Goal: Contribute content: Add original content to the website for others to see

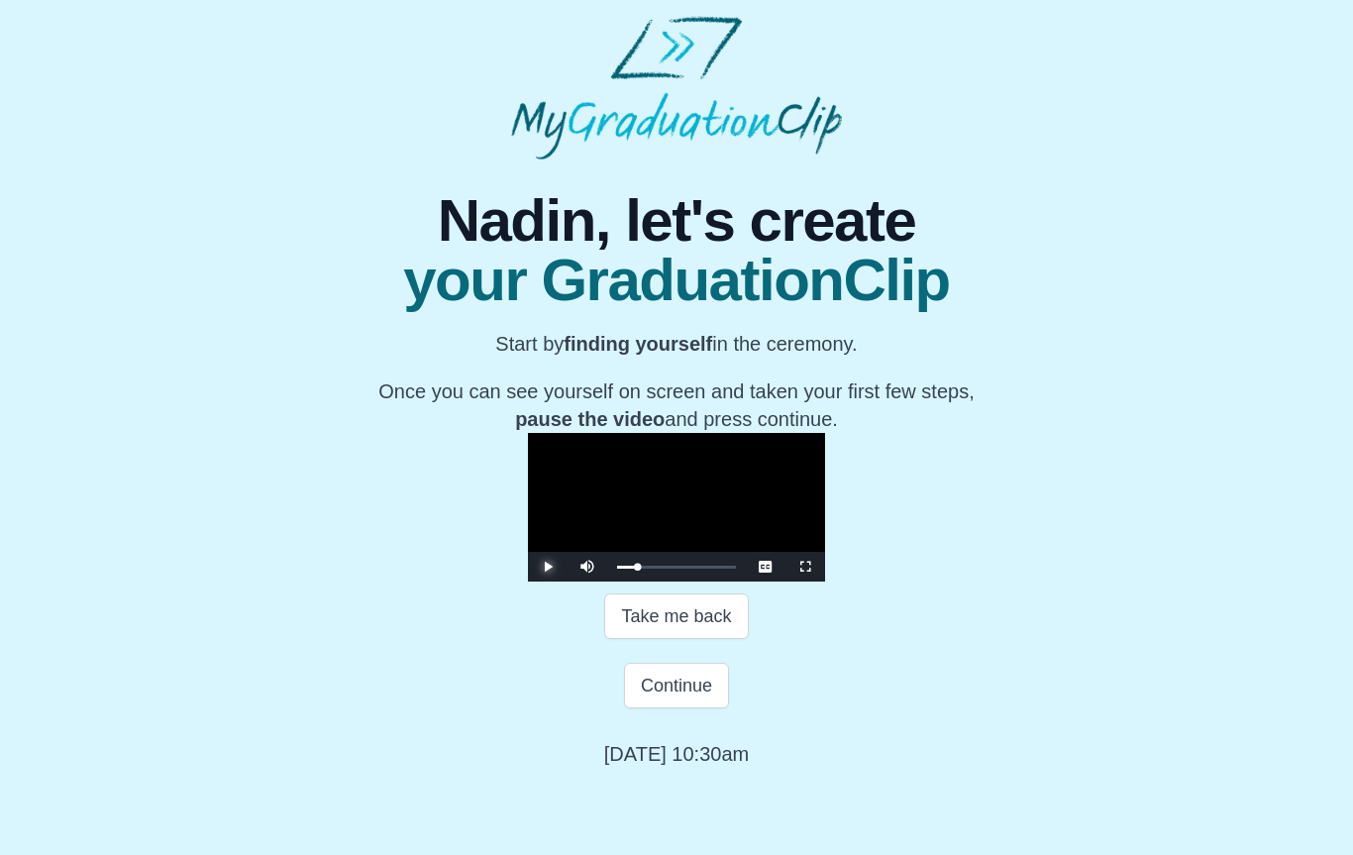
scroll to position [161, 0]
click at [715, 639] on button "Take me back" at bounding box center [676, 616] width 144 height 46
click at [701, 639] on button "Take me back" at bounding box center [676, 616] width 144 height 46
click at [805, 566] on span "Video Player" at bounding box center [805, 566] width 0 height 0
click at [689, 639] on button "Take me back" at bounding box center [676, 616] width 144 height 46
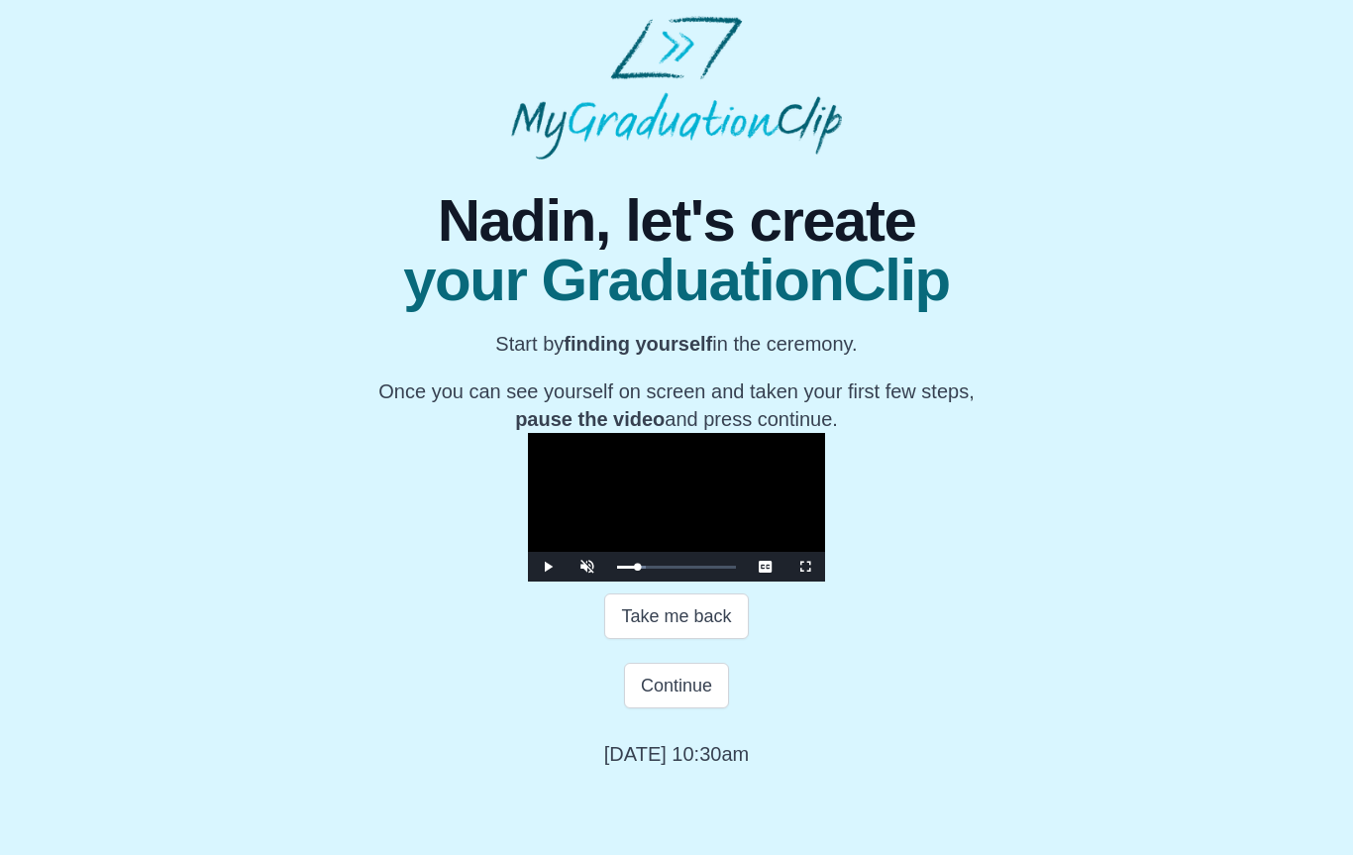
click at [713, 639] on button "Take me back" at bounding box center [676, 616] width 144 height 46
click at [708, 639] on button "Take me back" at bounding box center [676, 616] width 144 height 46
click at [700, 708] on button "Continue" at bounding box center [676, 686] width 105 height 46
click at [680, 708] on button "Continue" at bounding box center [676, 686] width 105 height 46
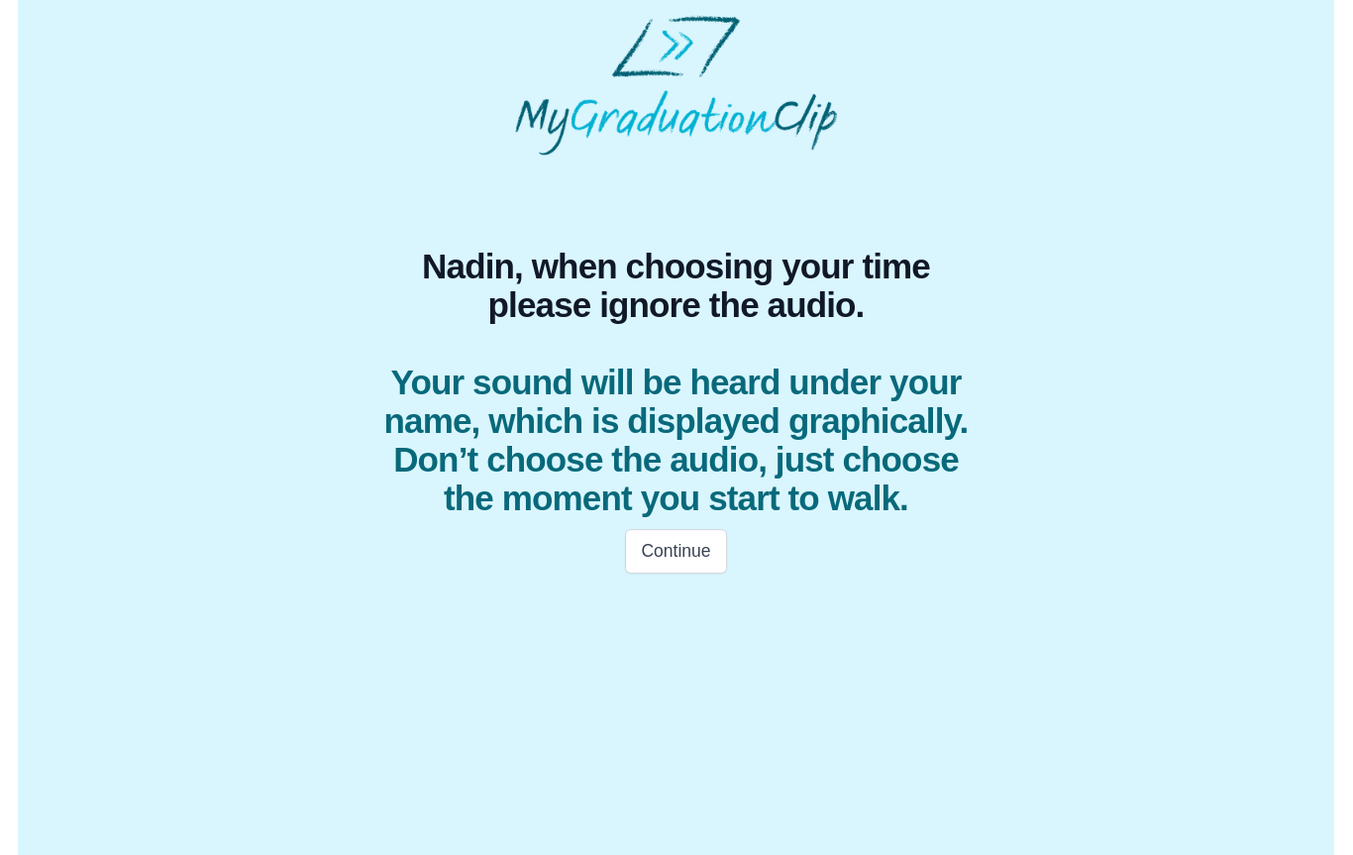
scroll to position [0, 0]
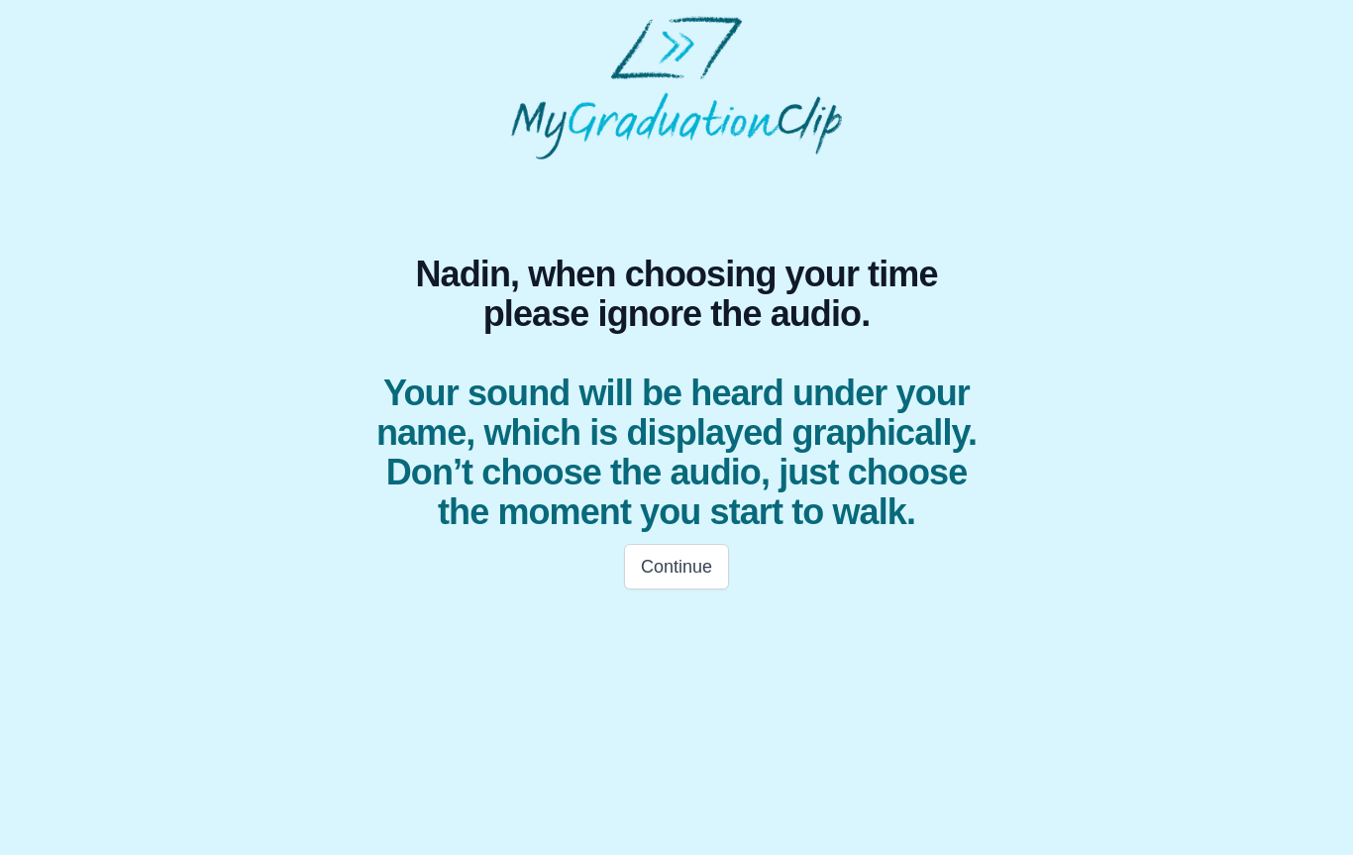
click at [677, 579] on button "Continue" at bounding box center [676, 567] width 105 height 46
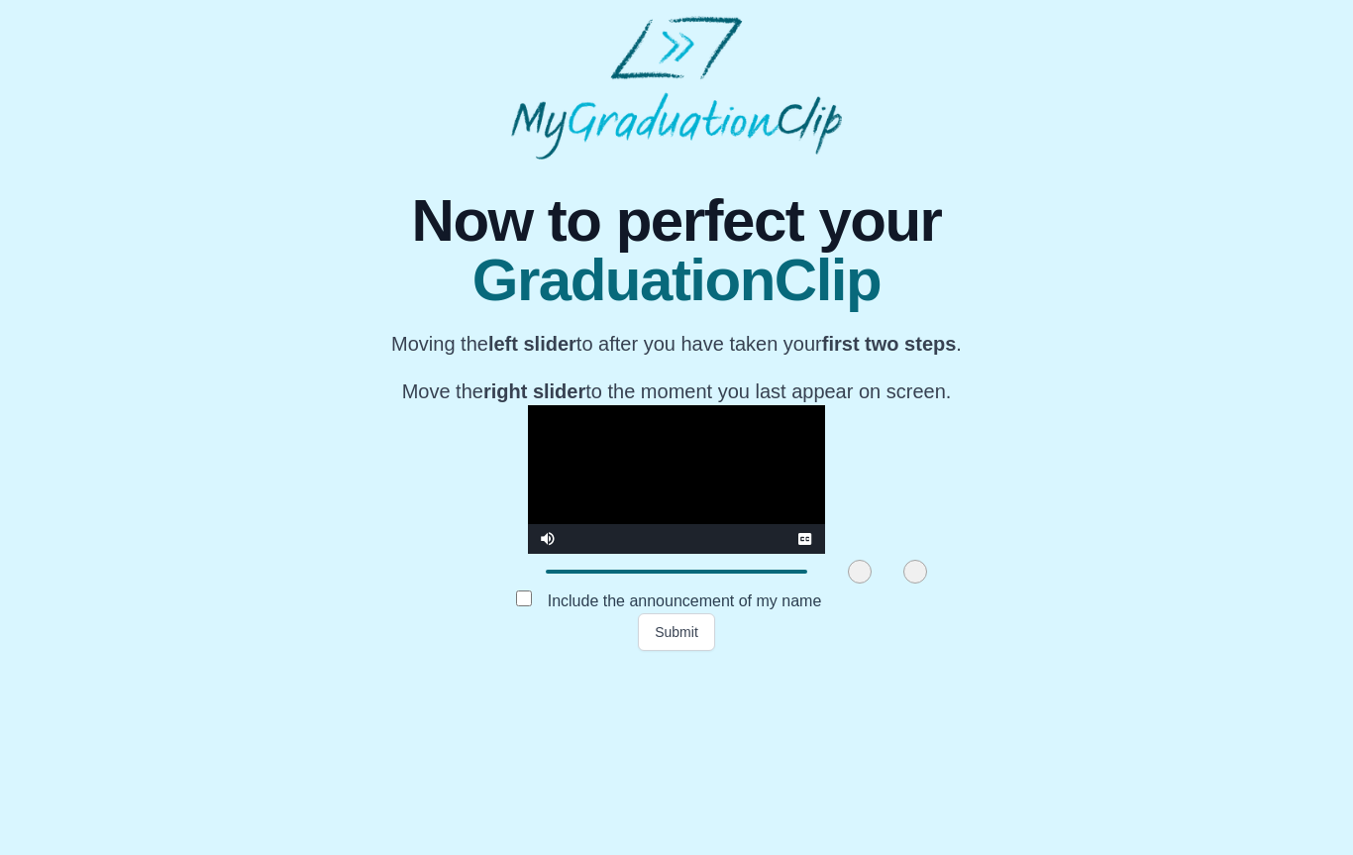
scroll to position [40, 0]
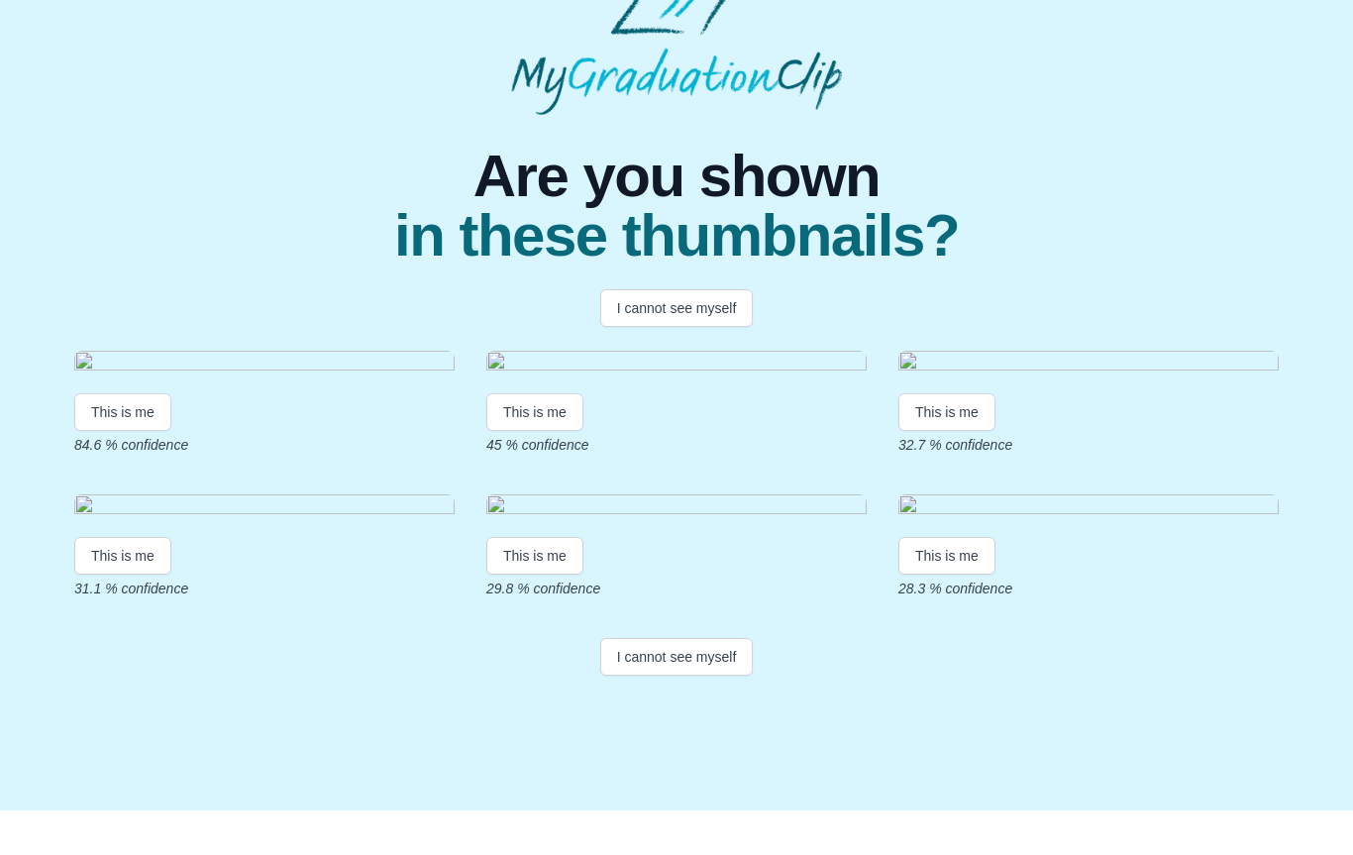
scroll to position [263, 0]
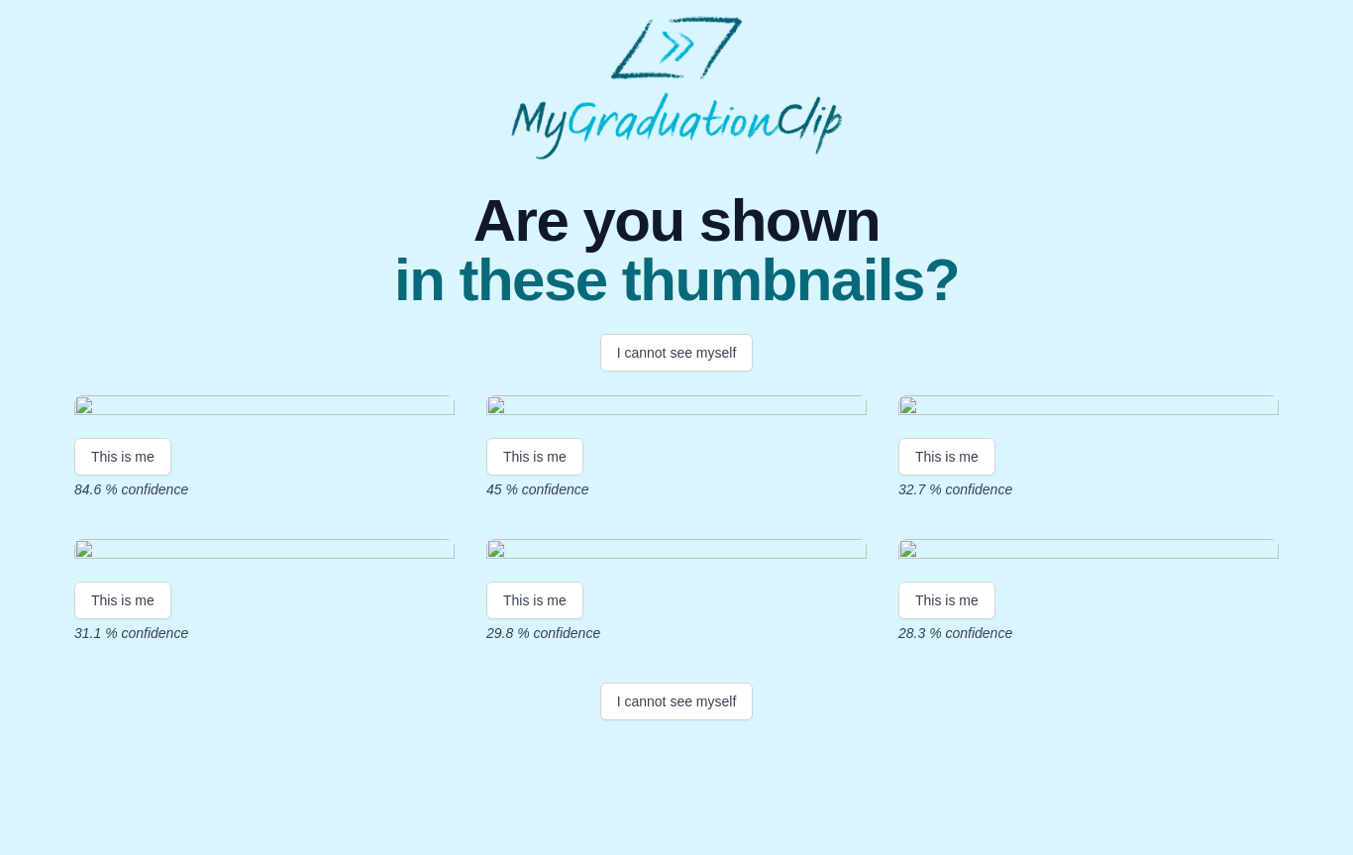
click at [161, 438] on button "This is me" at bounding box center [122, 457] width 97 height 38
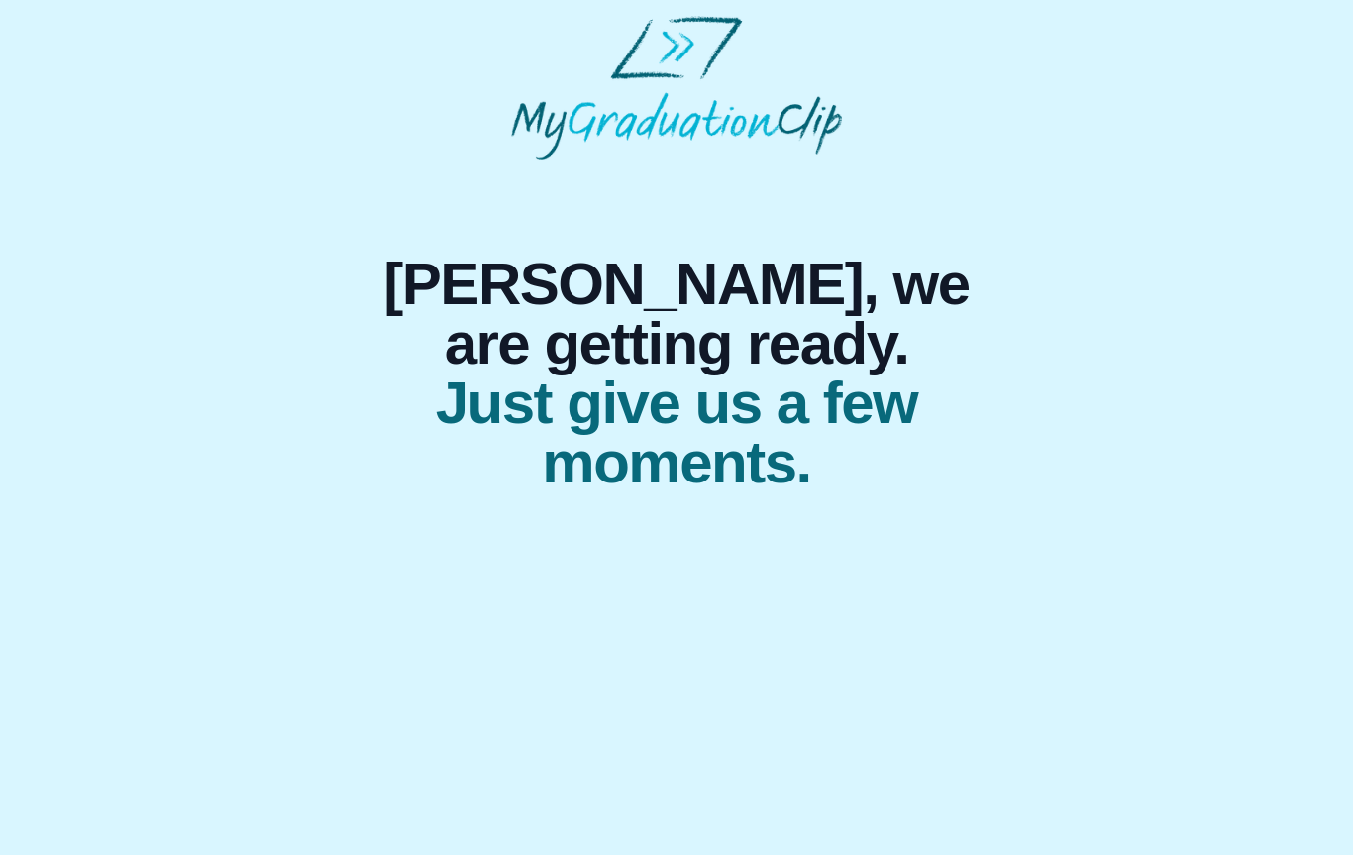
scroll to position [0, 0]
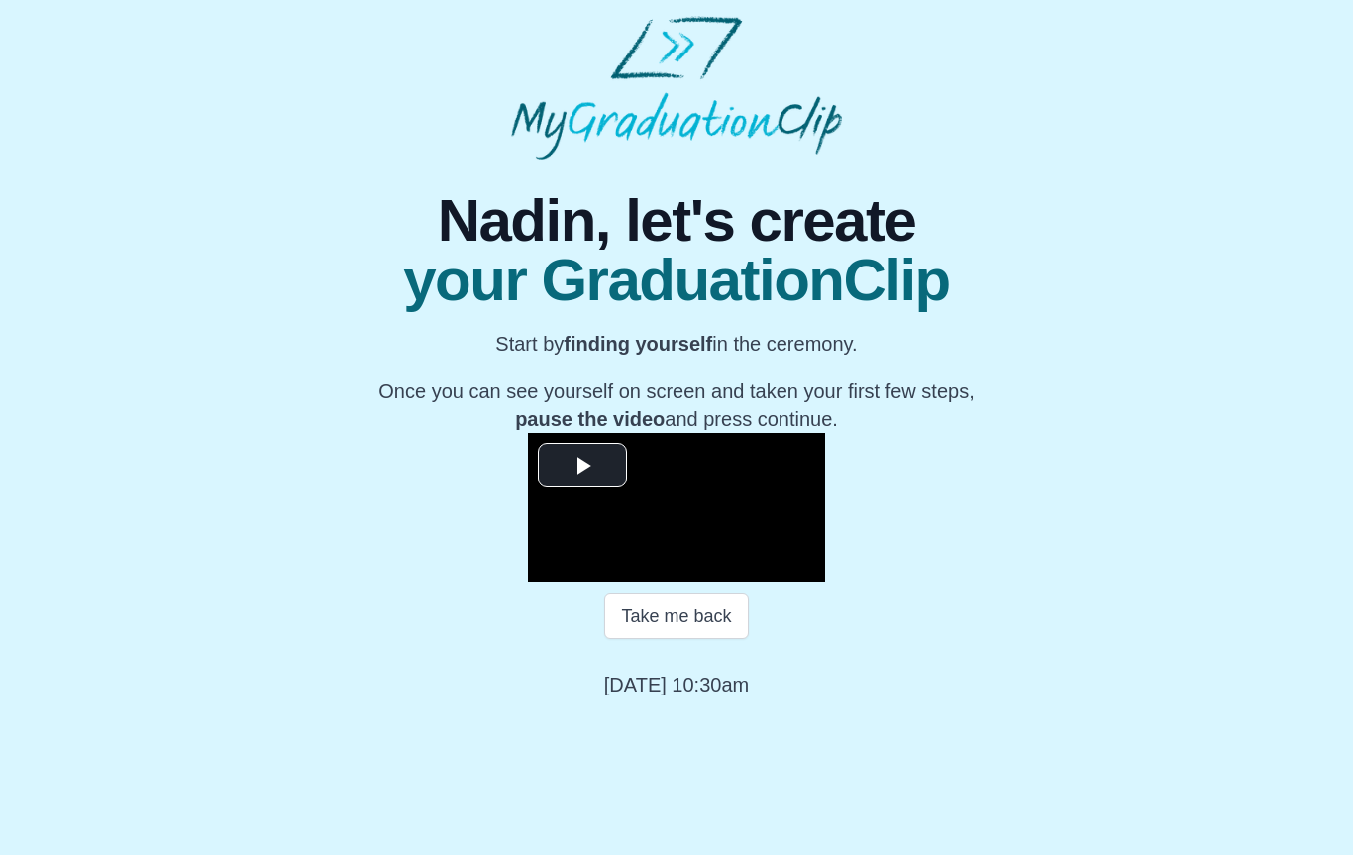
scroll to position [92, 0]
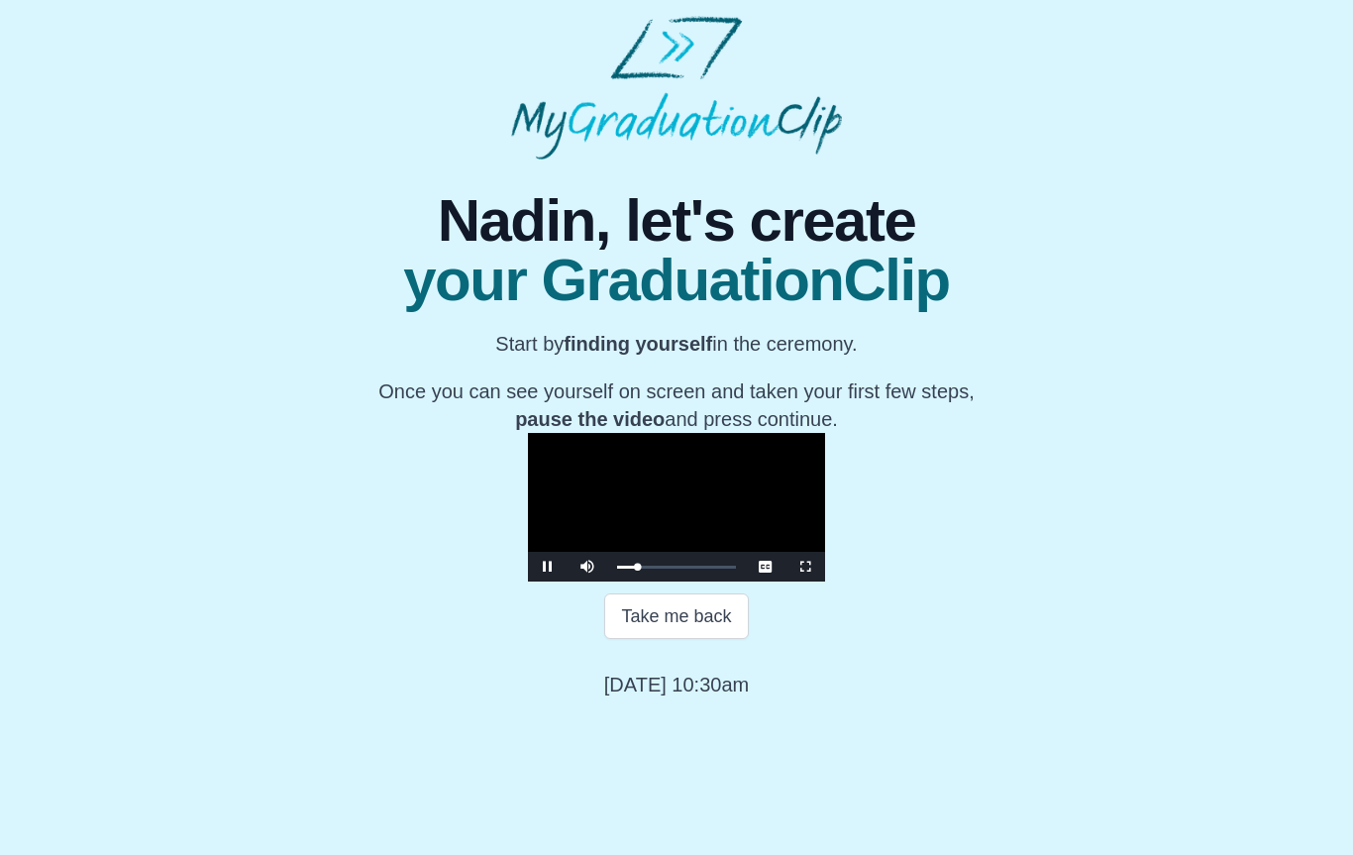
click at [655, 639] on button "Take me back" at bounding box center [676, 616] width 144 height 46
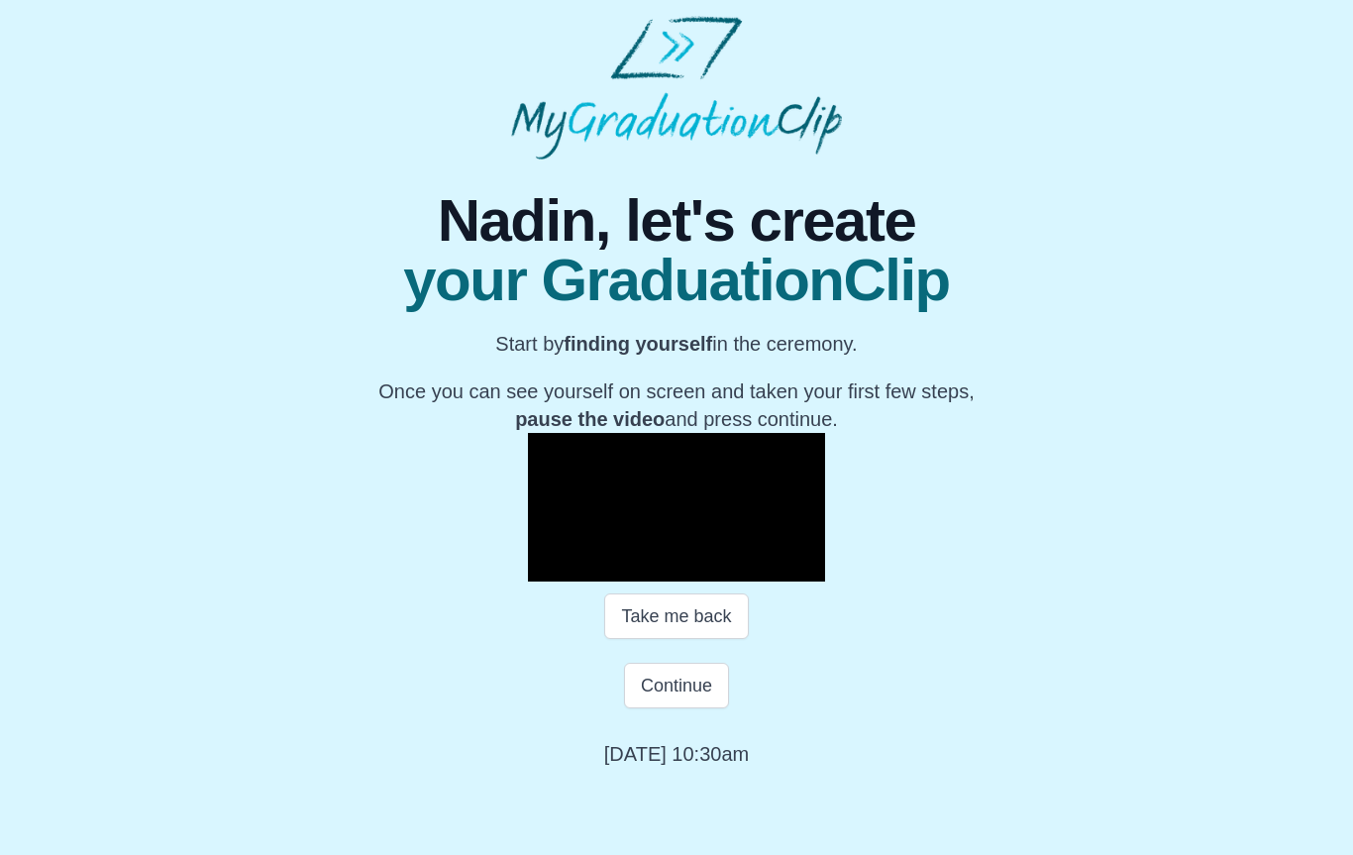
click at [683, 708] on button "Continue" at bounding box center [676, 686] width 105 height 46
click at [674, 708] on button "Continue" at bounding box center [676, 686] width 105 height 46
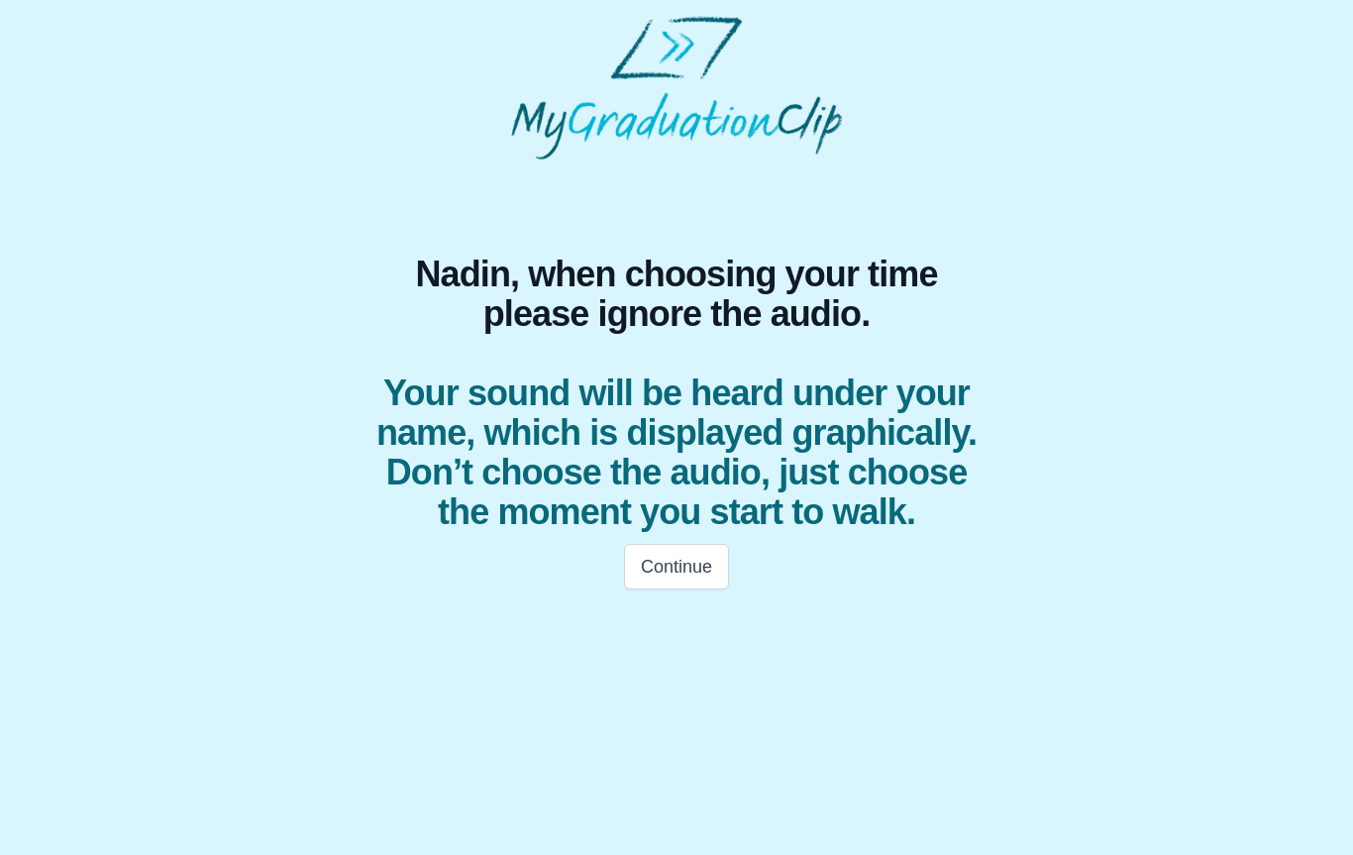
scroll to position [0, 0]
click at [693, 545] on button "Continue" at bounding box center [676, 567] width 105 height 46
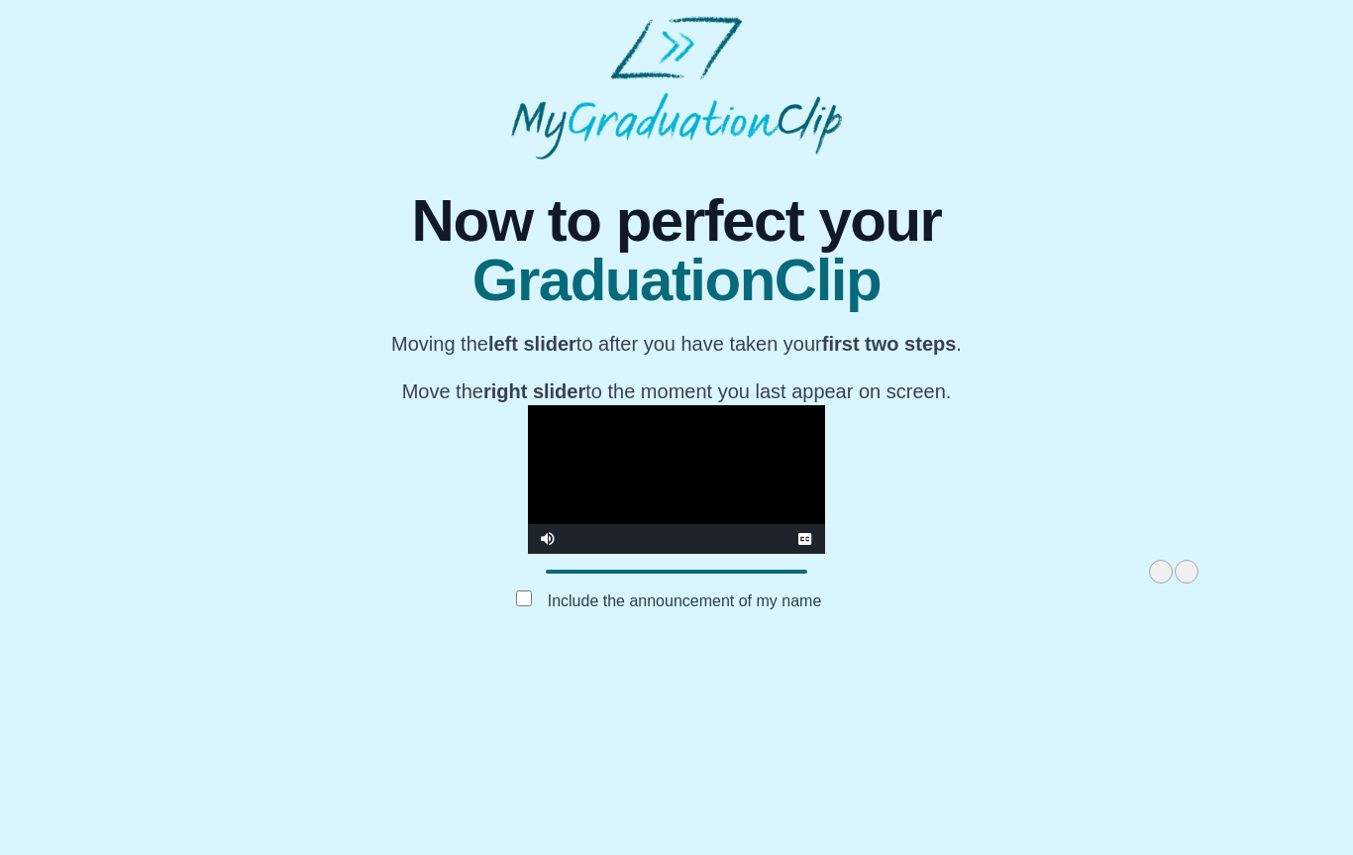
scroll to position [45, 0]
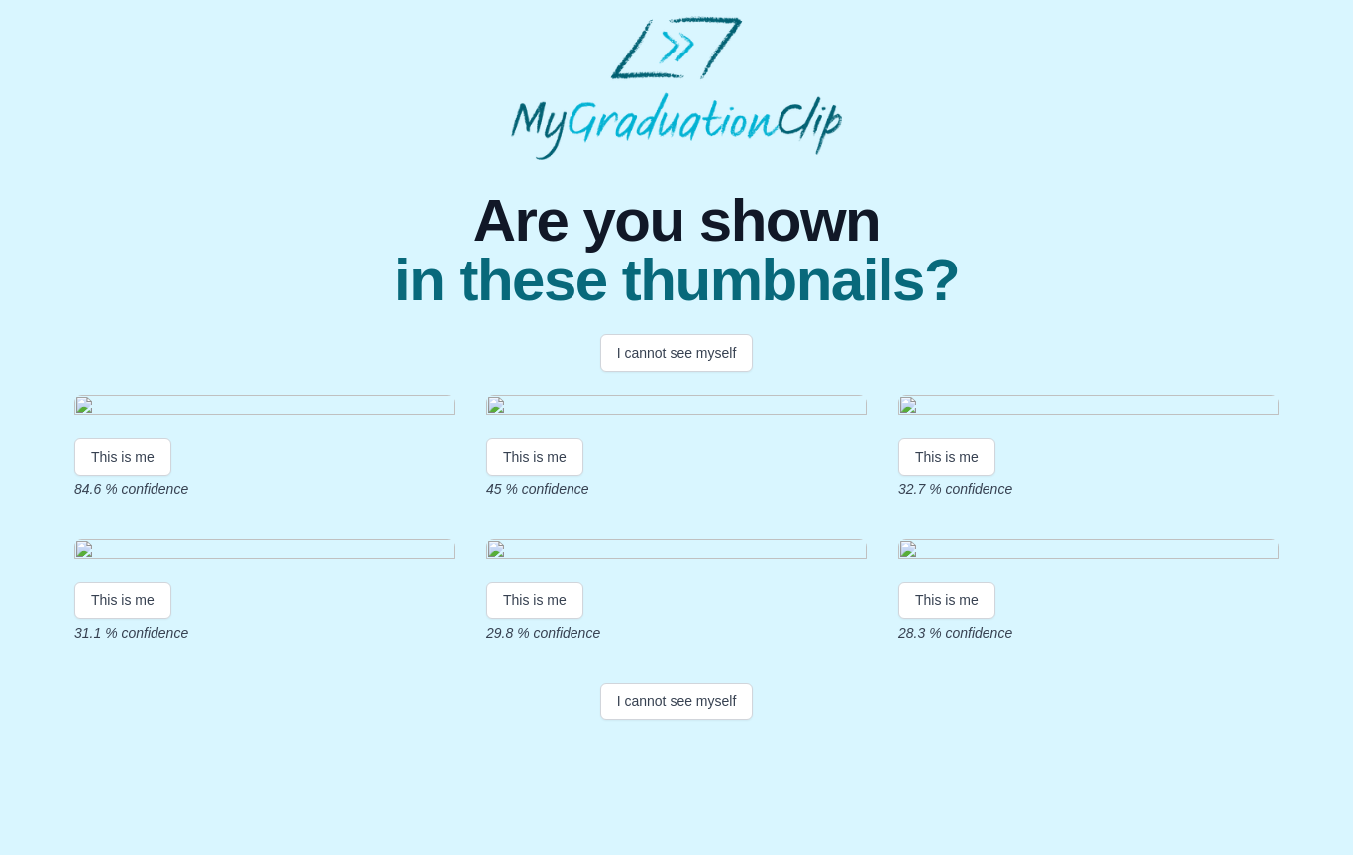
click at [152, 475] on button "This is me" at bounding box center [122, 457] width 97 height 38
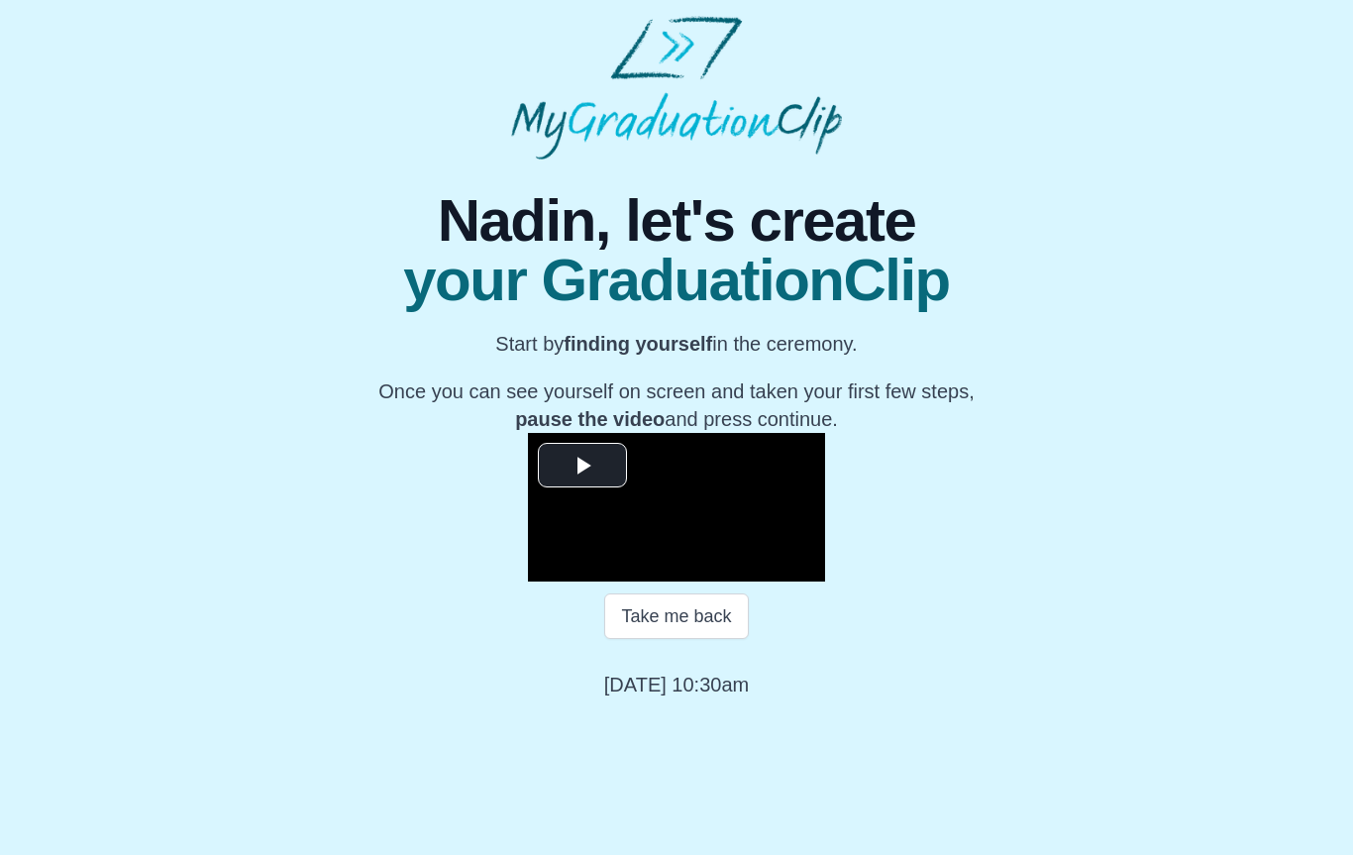
scroll to position [92, 0]
click at [703, 639] on button "Take me back" at bounding box center [676, 616] width 144 height 46
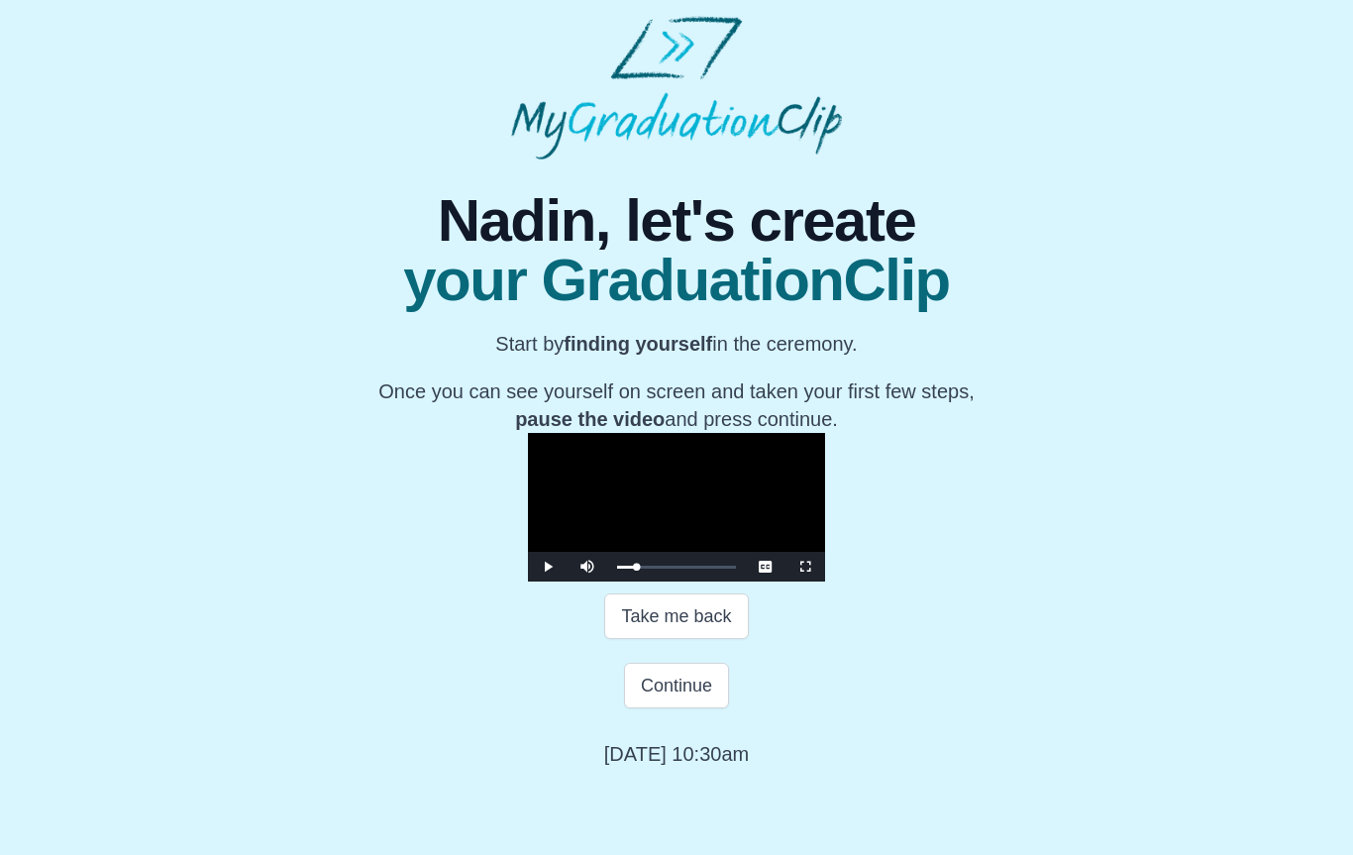
click at [709, 639] on button "Take me back" at bounding box center [676, 616] width 144 height 46
click at [691, 708] on button "Continue" at bounding box center [676, 686] width 105 height 46
click at [686, 708] on button "Continue" at bounding box center [676, 686] width 105 height 46
click at [679, 708] on button "Continue" at bounding box center [676, 686] width 105 height 46
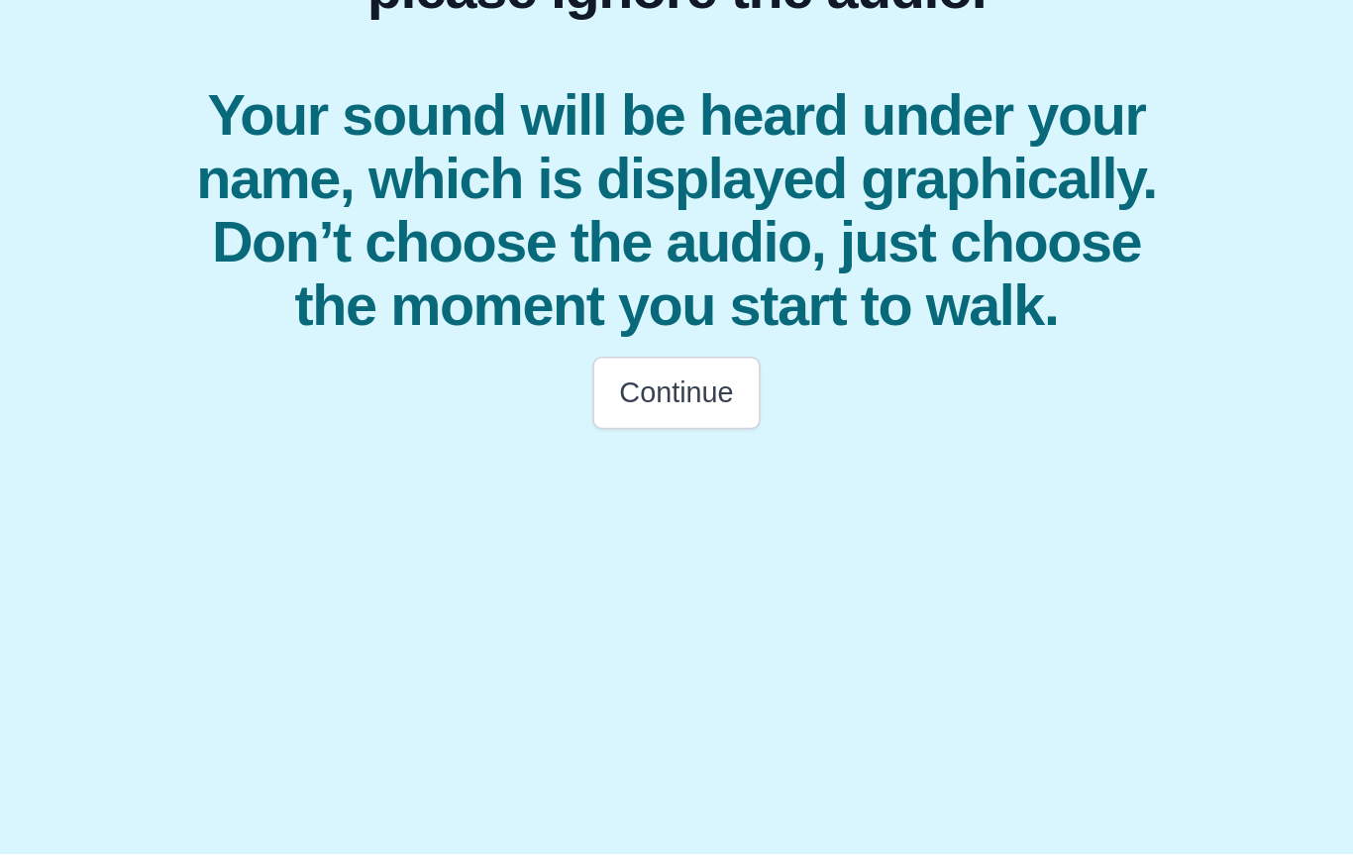
scroll to position [0, 0]
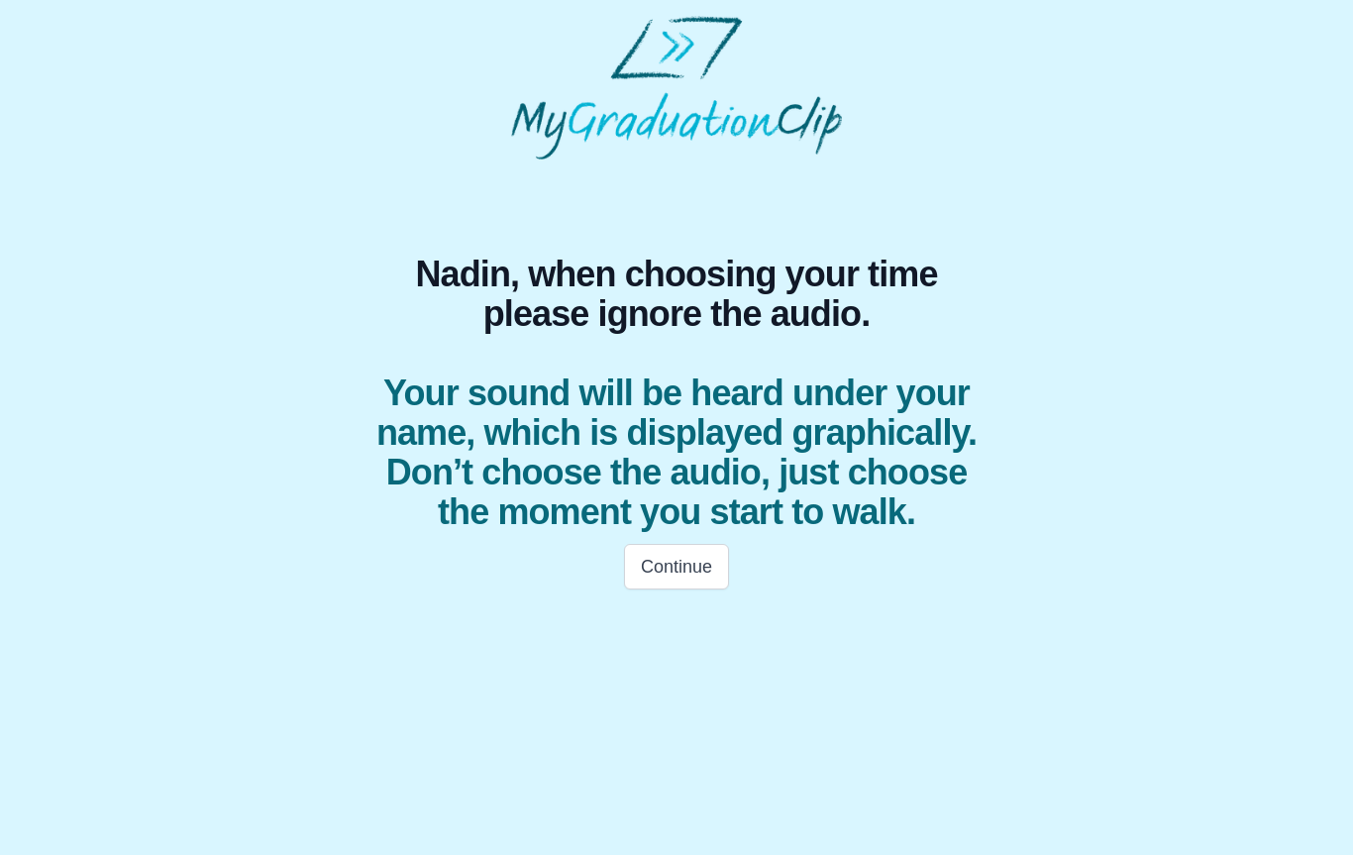
click at [681, 588] on button "Continue" at bounding box center [676, 567] width 105 height 46
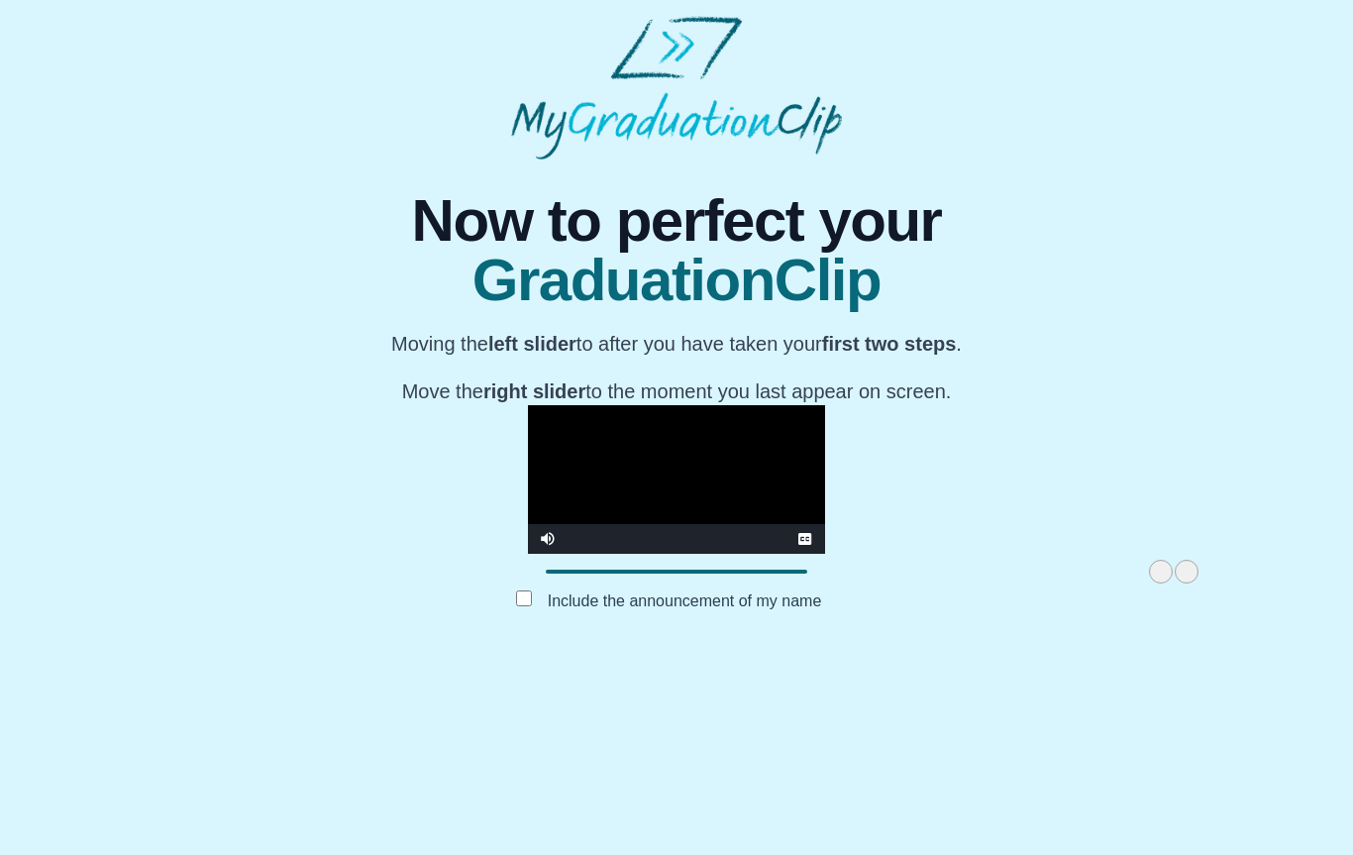
scroll to position [44, 0]
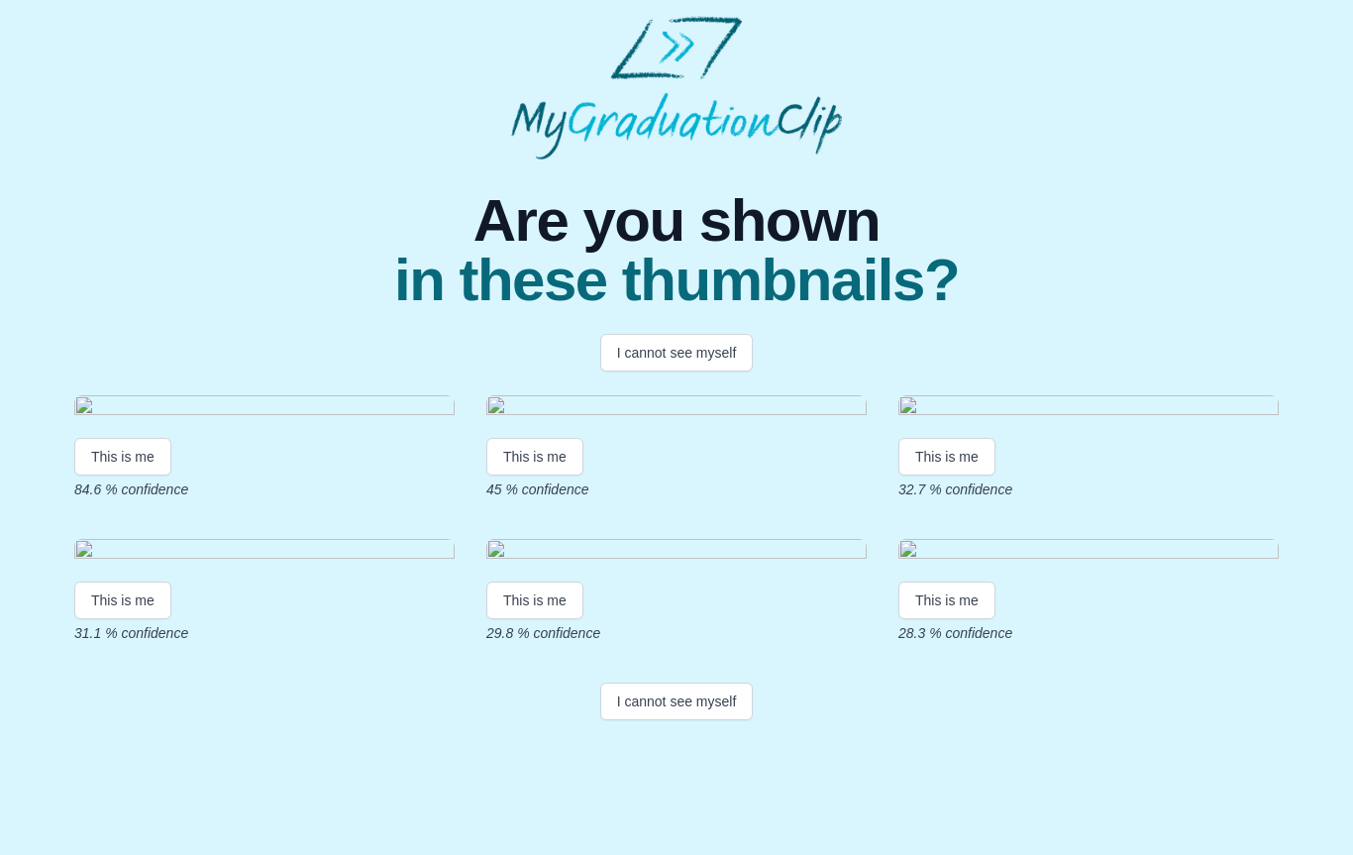
click at [145, 475] on button "This is me" at bounding box center [122, 457] width 97 height 38
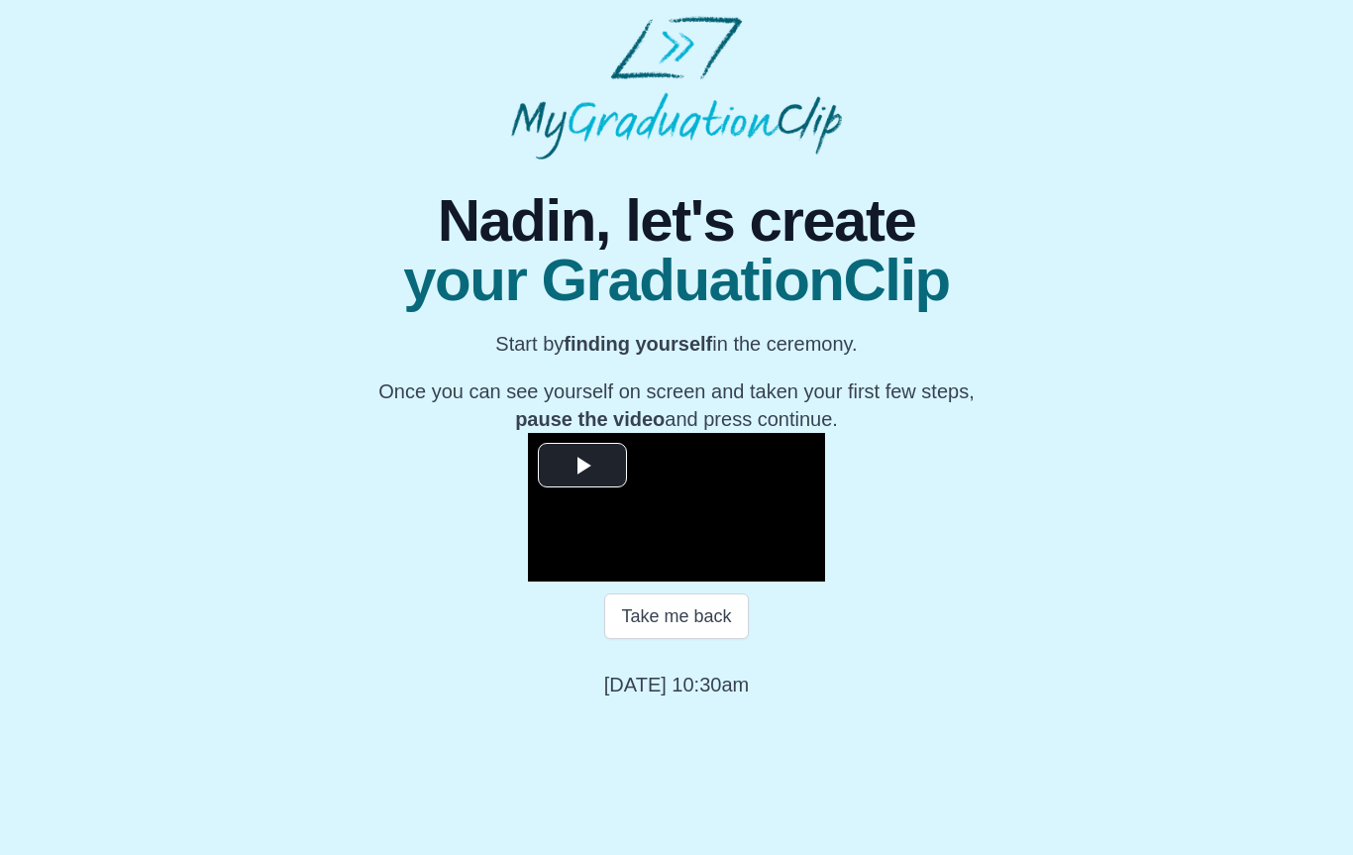
scroll to position [92, 0]
click at [679, 639] on button "Take me back" at bounding box center [676, 616] width 144 height 46
click at [686, 708] on button "Continue" at bounding box center [676, 686] width 105 height 46
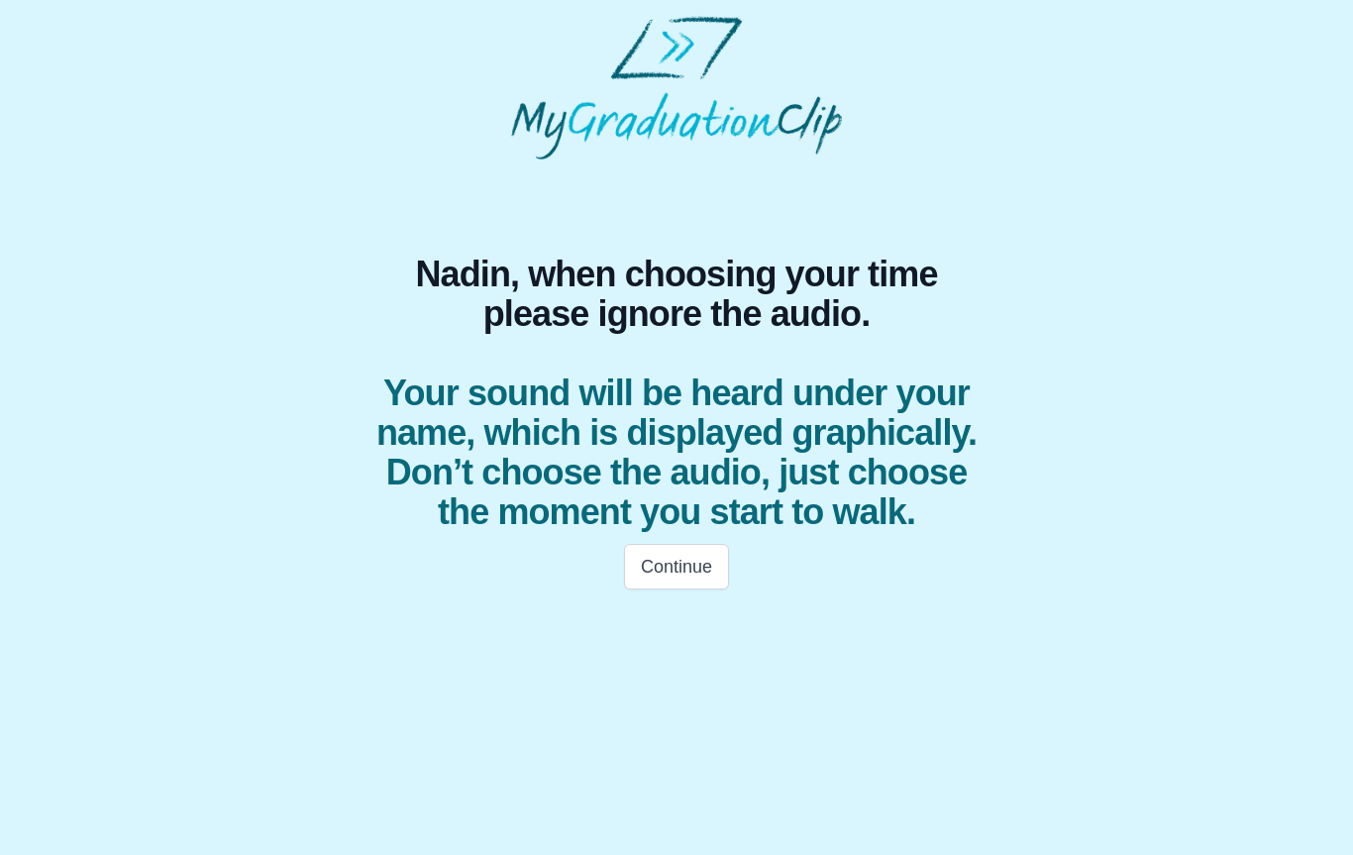
scroll to position [0, 0]
click at [701, 581] on button "Continue" at bounding box center [676, 567] width 105 height 46
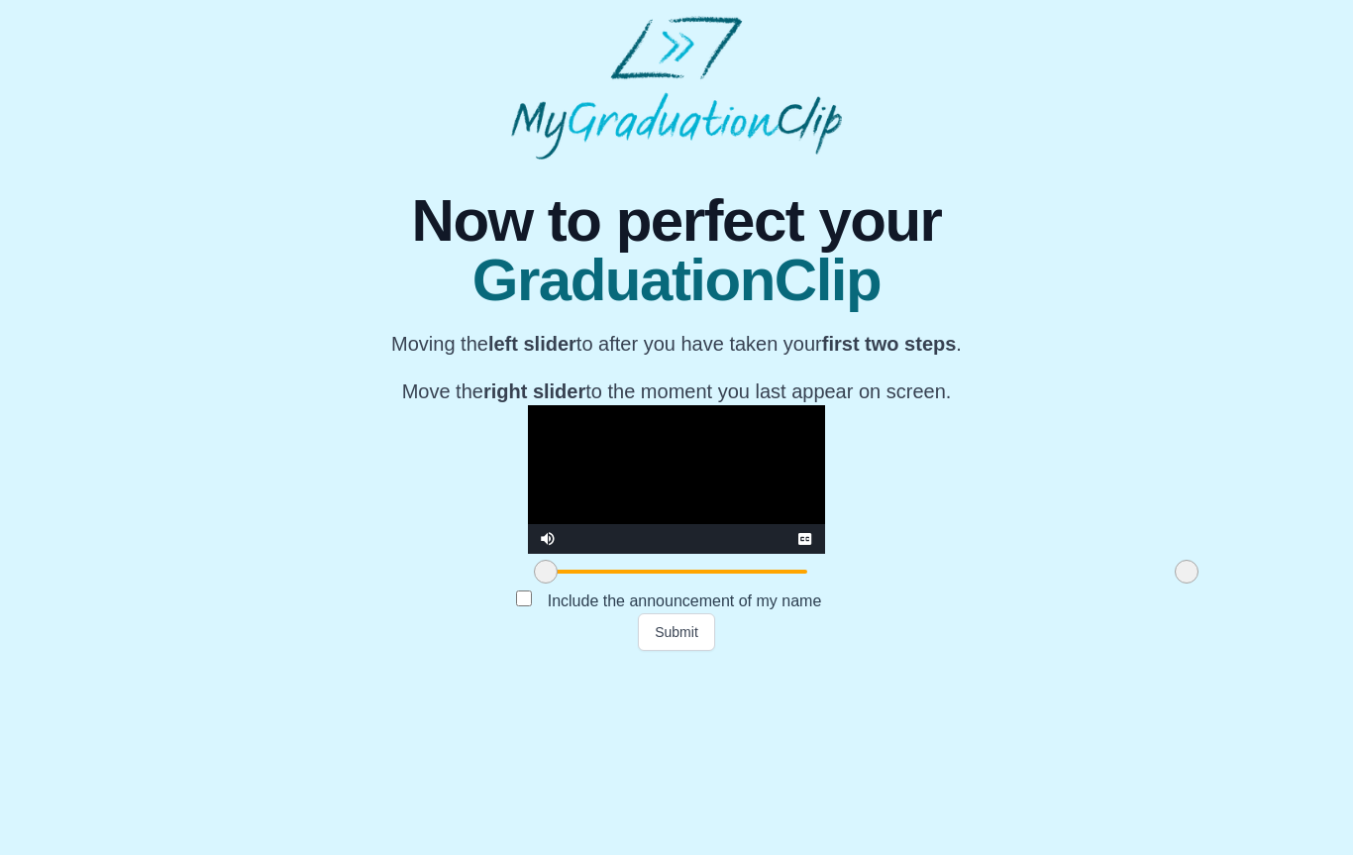
scroll to position [13, 0]
